Goal: Information Seeking & Learning: Learn about a topic

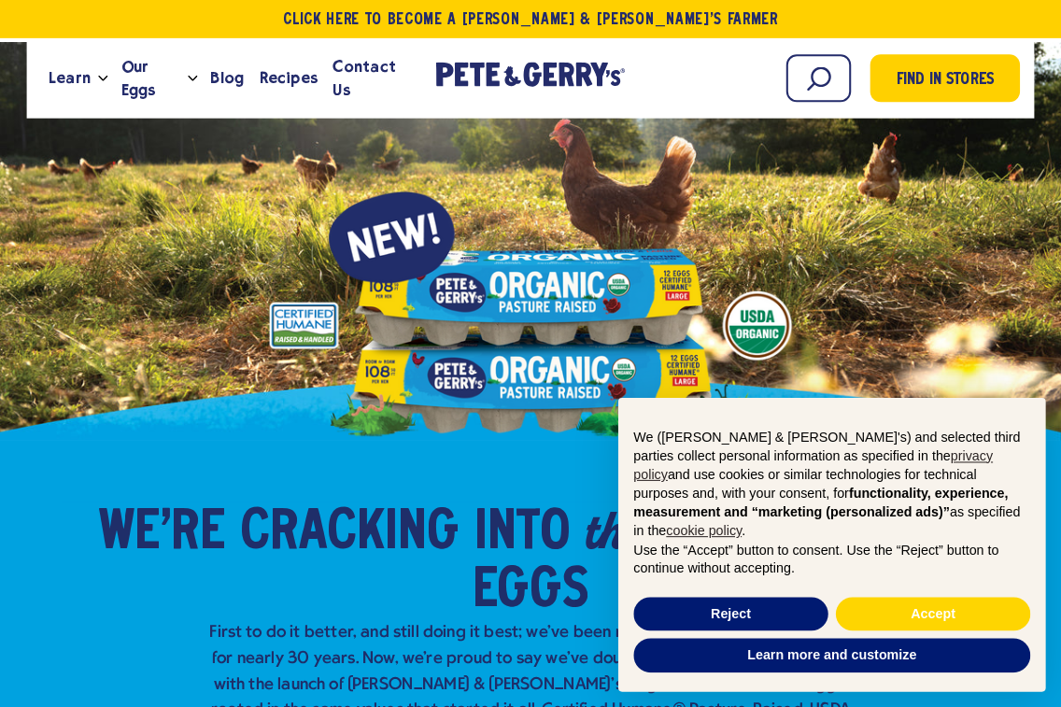
scroll to position [2, 0]
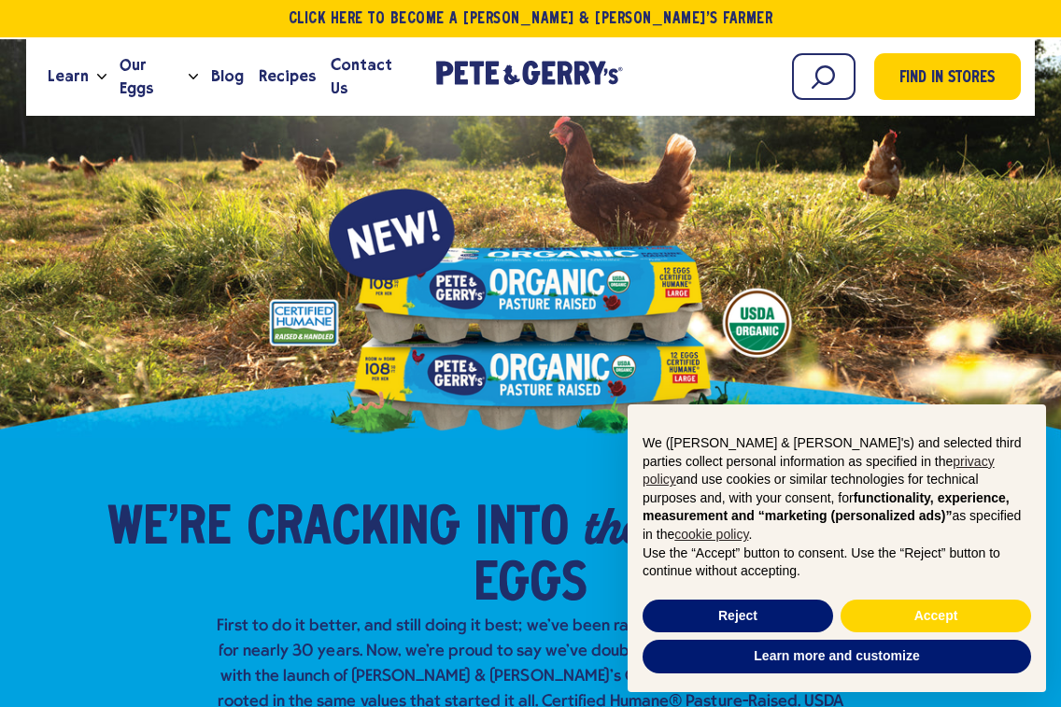
click at [768, 610] on button "Reject" at bounding box center [738, 617] width 191 height 34
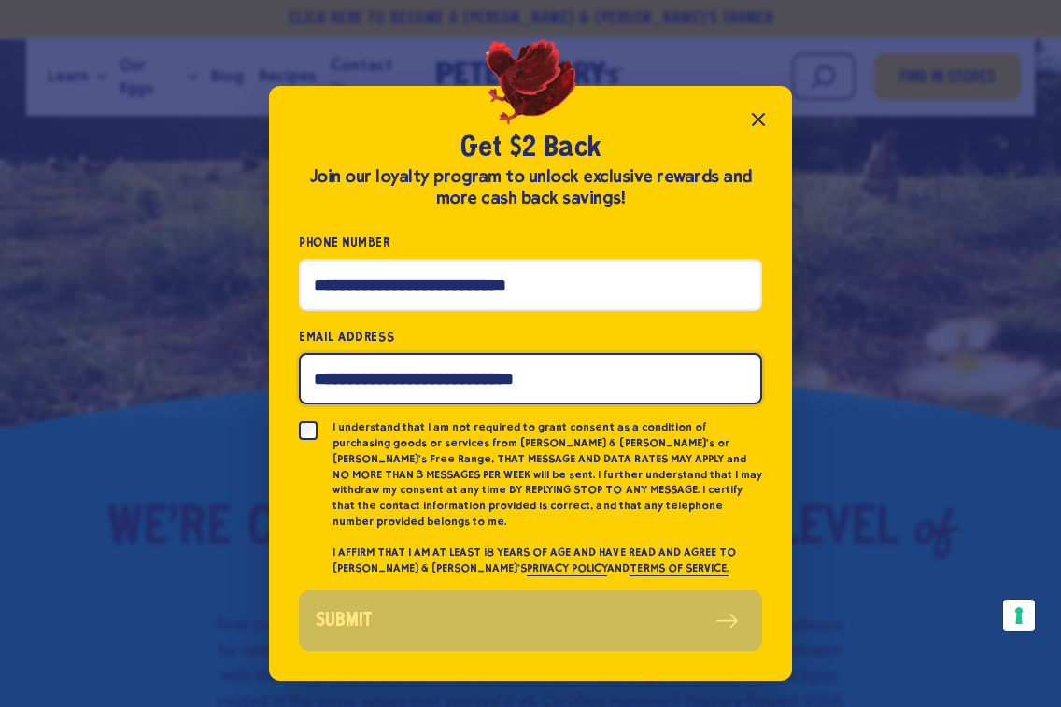
click at [434, 384] on input "Email Address" at bounding box center [530, 378] width 463 height 51
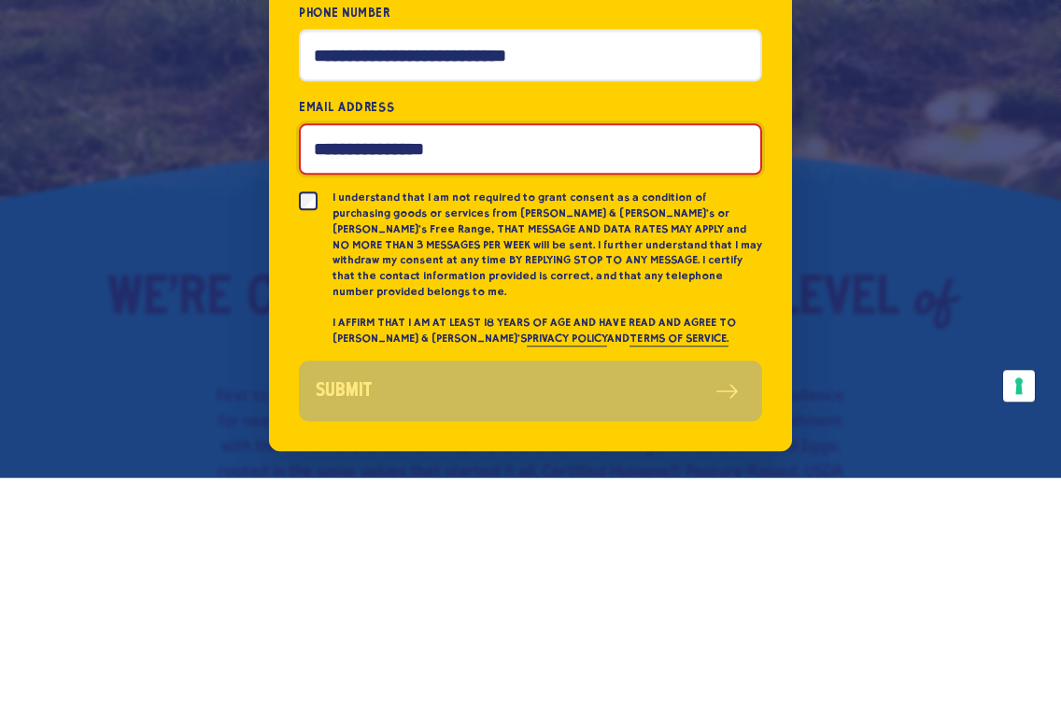
type input "**********"
click at [958, 207] on div "**********" at bounding box center [530, 353] width 1061 height 707
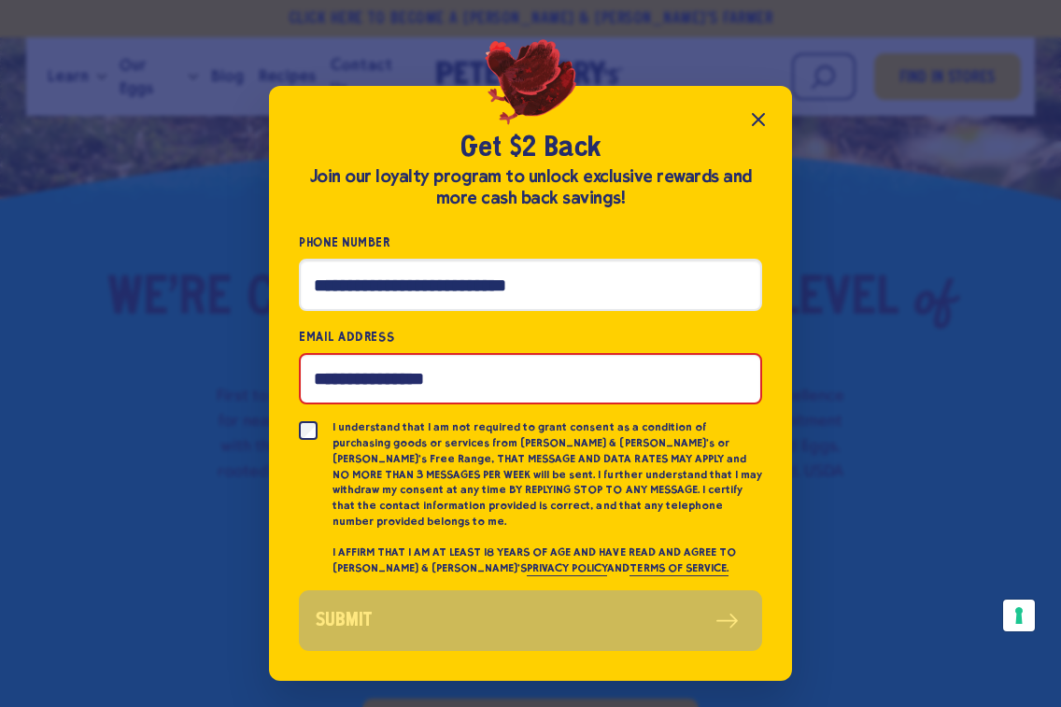
click at [748, 131] on icon "Close popup" at bounding box center [759, 119] width 22 height 22
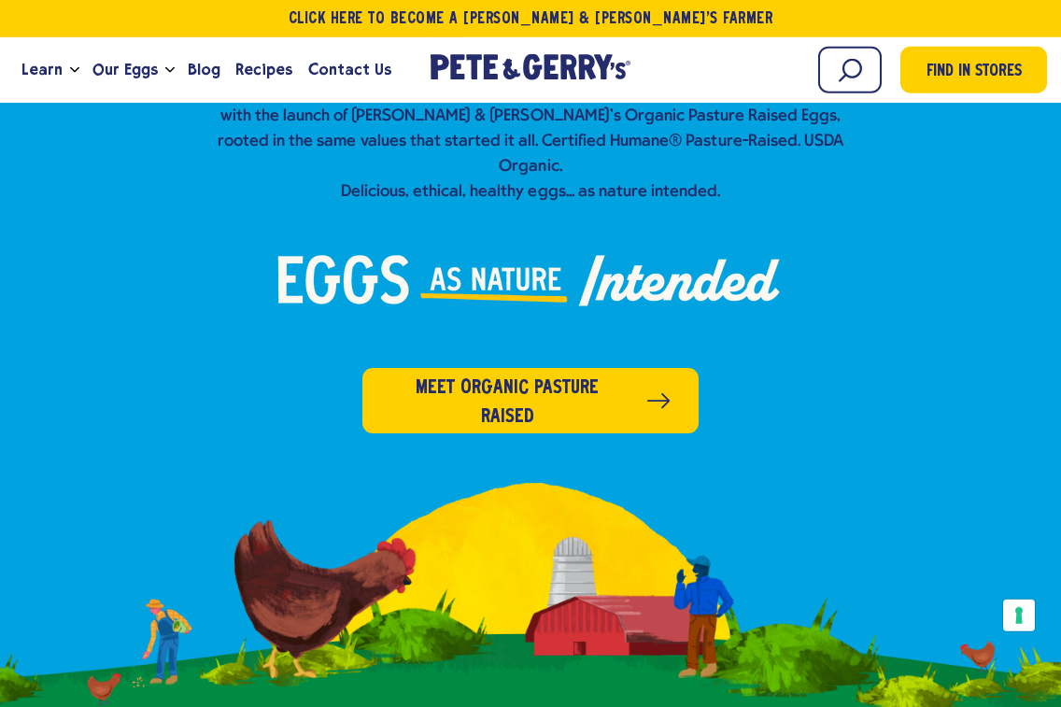
scroll to position [563, 0]
click at [561, 374] on span "Meet organic pasture raised" at bounding box center [508, 403] width 235 height 58
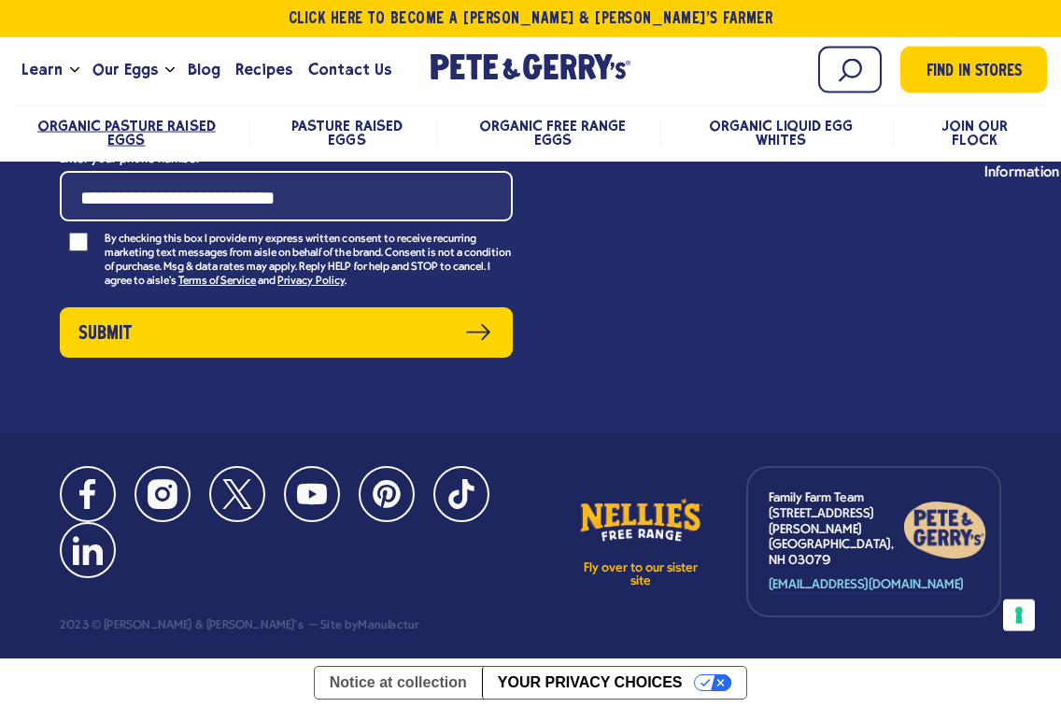
scroll to position [7765, 0]
click at [47, 61] on span "Learn" at bounding box center [41, 69] width 41 height 23
click at [349, 66] on span "Contact Us" at bounding box center [349, 69] width 83 height 23
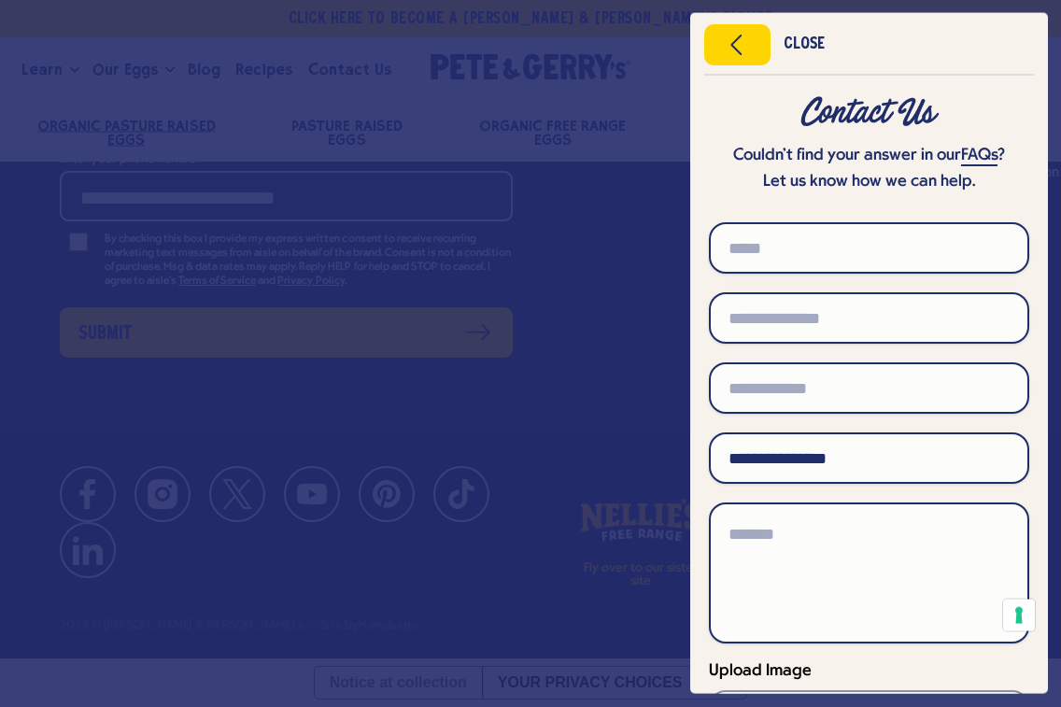
scroll to position [7817, 0]
click at [812, 45] on div "Close" at bounding box center [804, 44] width 41 height 13
click at [803, 46] on div "Close" at bounding box center [804, 44] width 41 height 13
click at [745, 50] on icon "Close menu" at bounding box center [738, 45] width 48 height 28
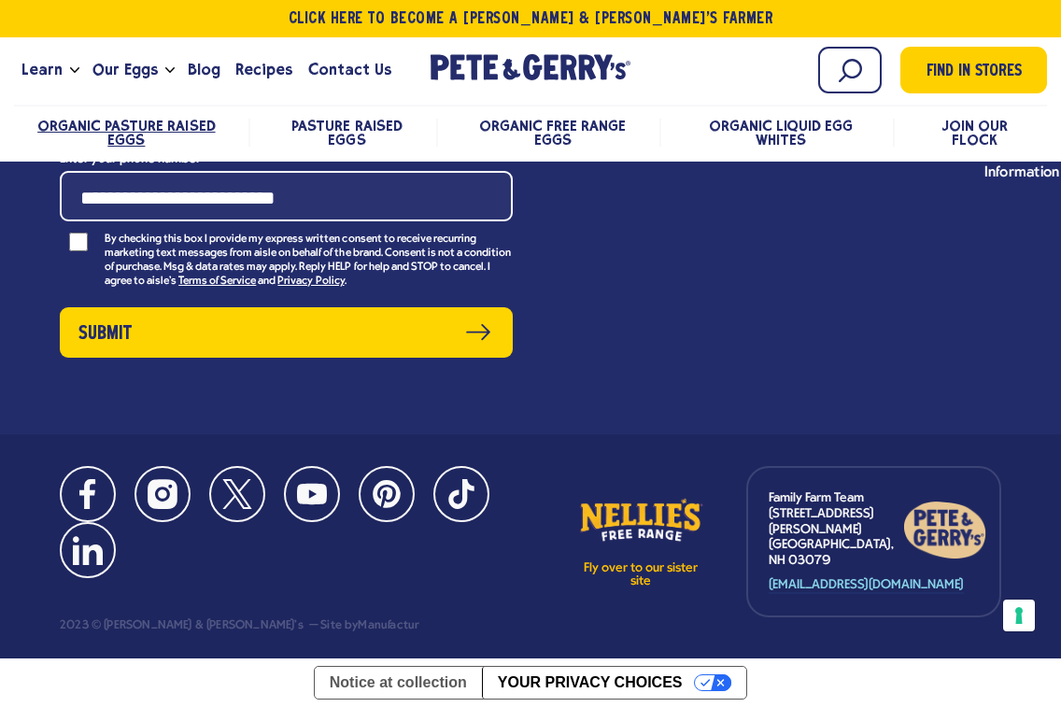
scroll to position [9800, 0]
click at [797, 164] on link "Farm With Us" at bounding box center [791, 135] width 32 height 56
click at [256, 72] on span "Recipes" at bounding box center [263, 69] width 57 height 23
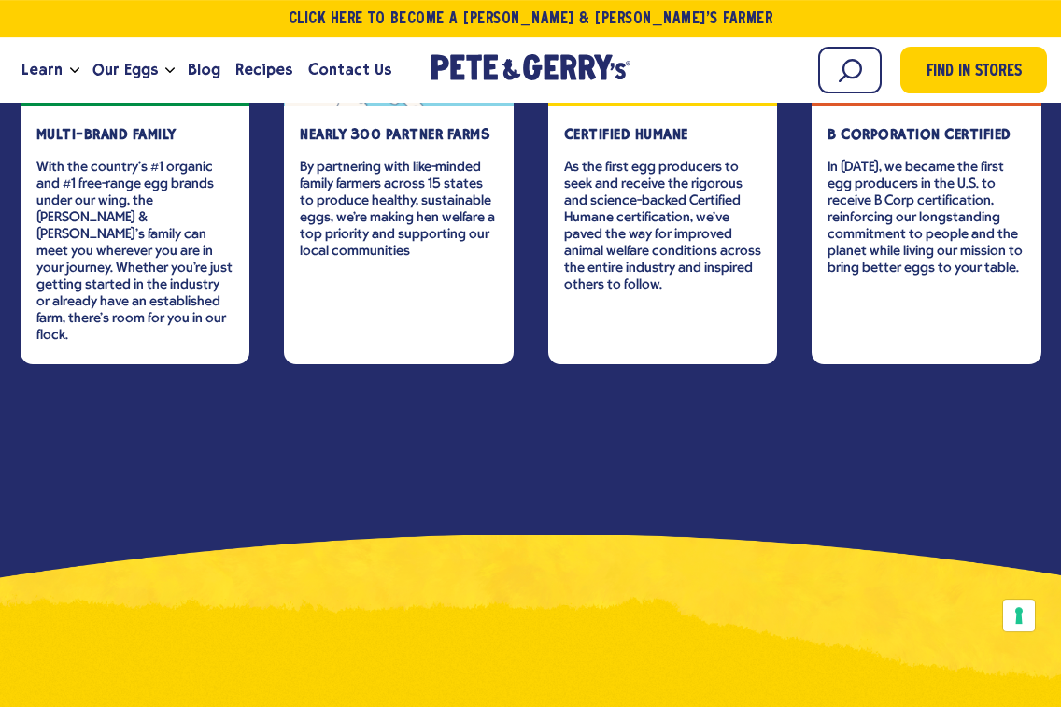
scroll to position [2887, 0]
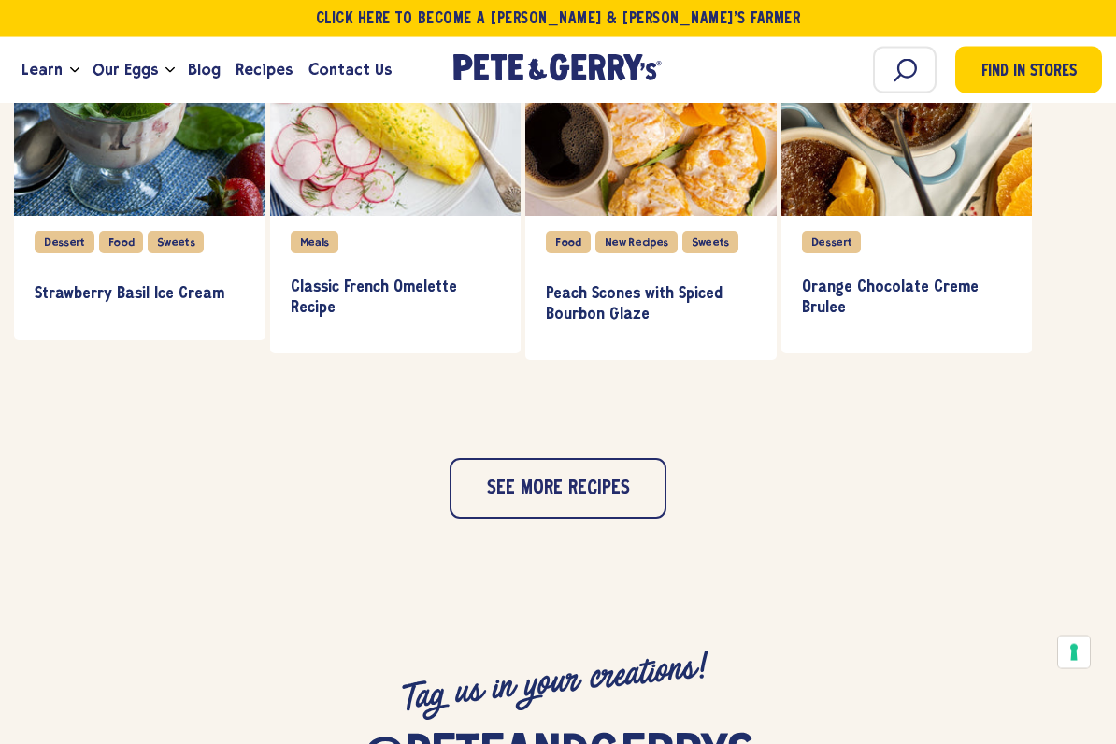
scroll to position [1888, 0]
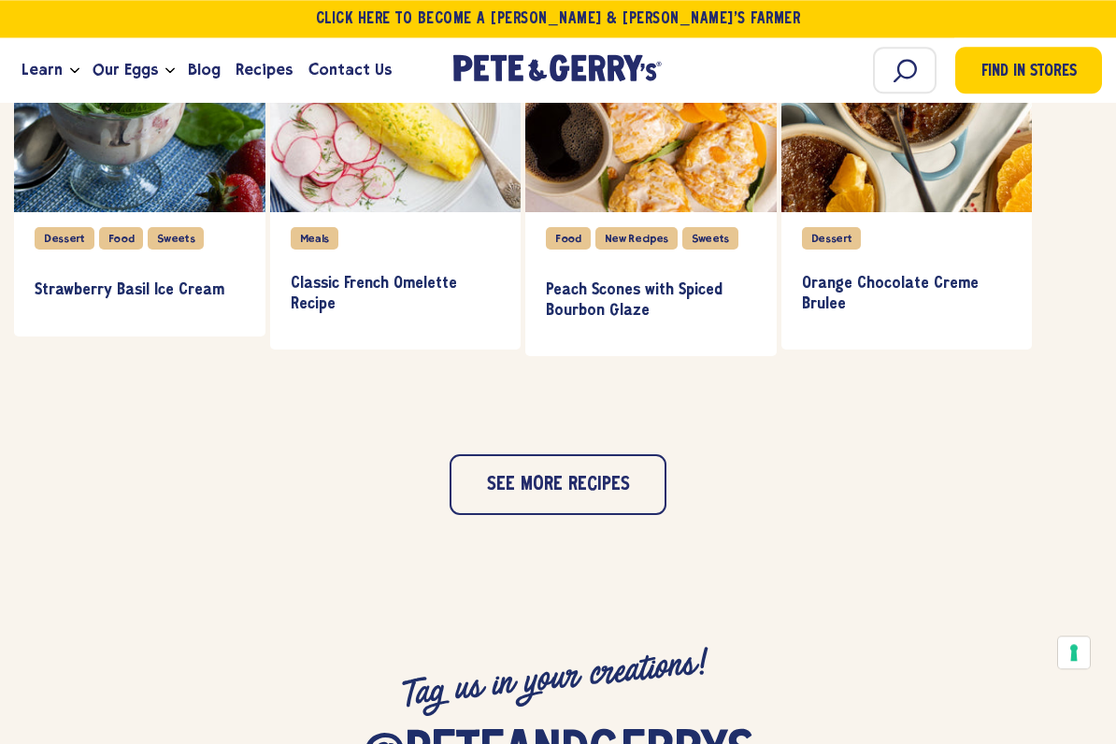
click at [600, 500] on button "See more recipes" at bounding box center [557, 484] width 217 height 61
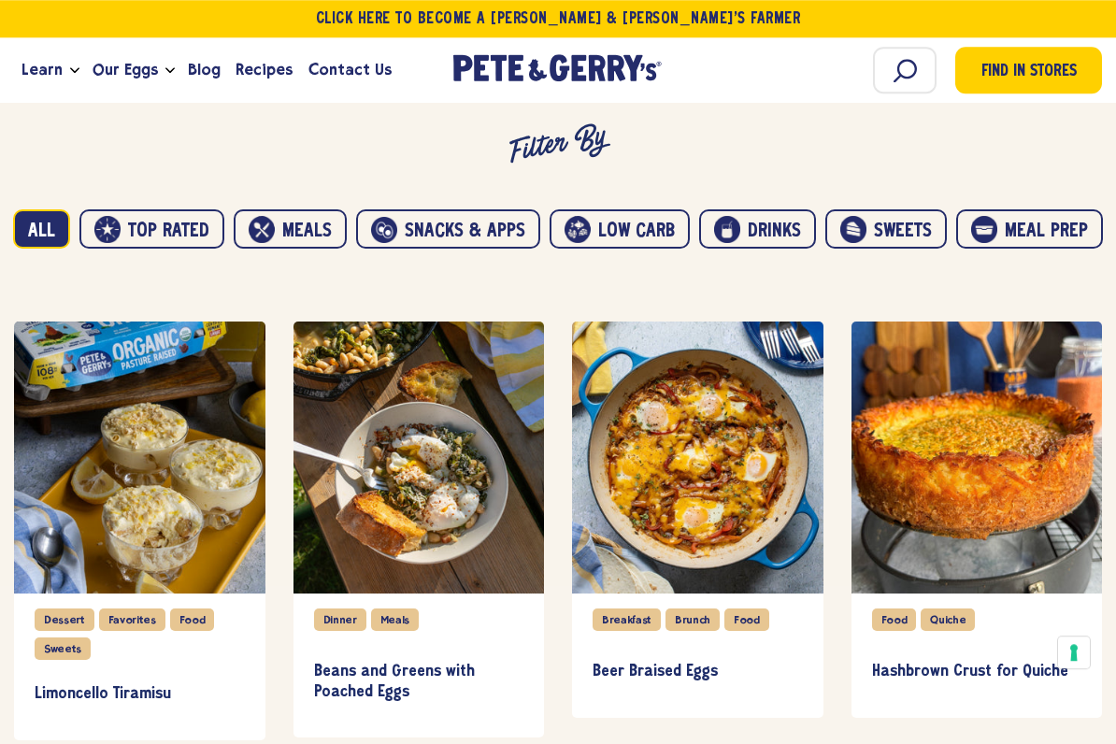
scroll to position [1062, 0]
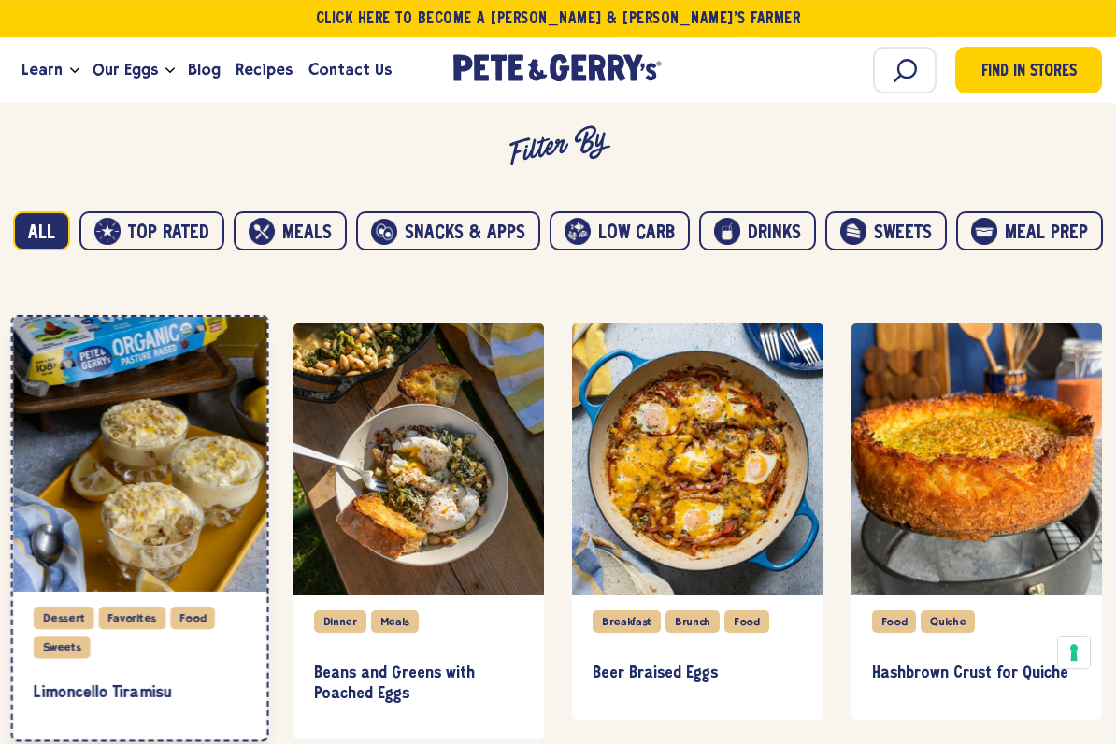
click at [176, 528] on div "item" at bounding box center [139, 454] width 253 height 275
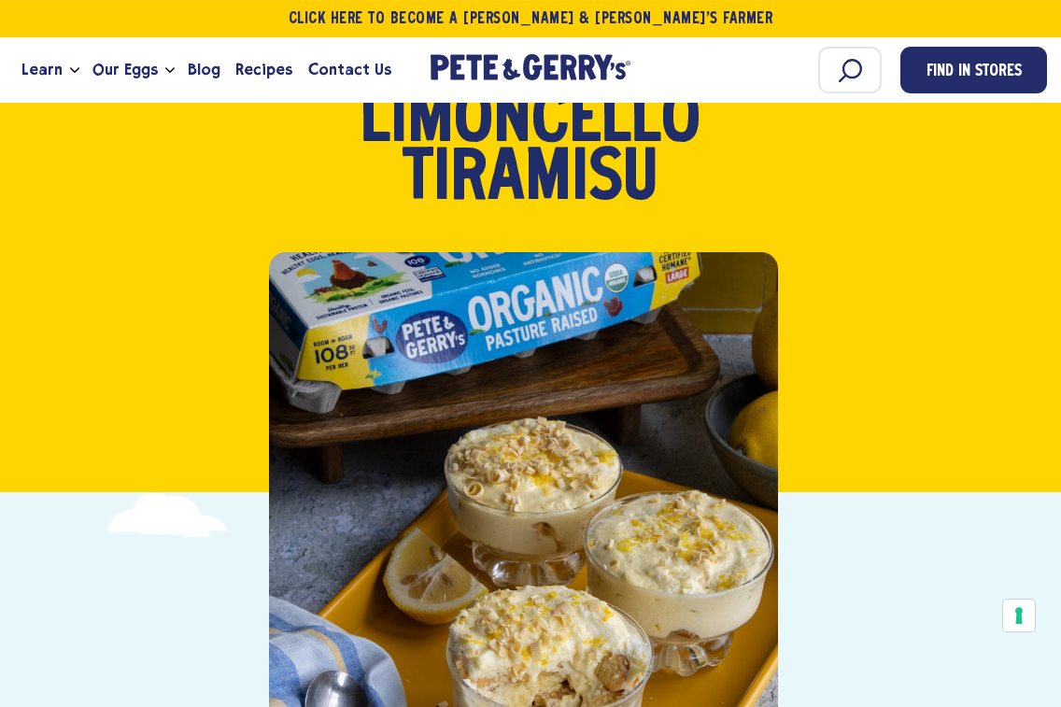
scroll to position [134, 0]
